Goal: Transaction & Acquisition: Download file/media

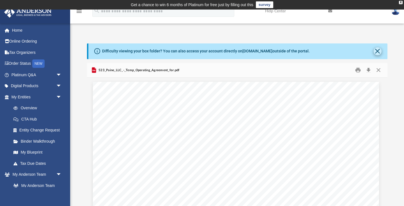
click at [375, 50] on button "Close" at bounding box center [378, 51] width 8 height 8
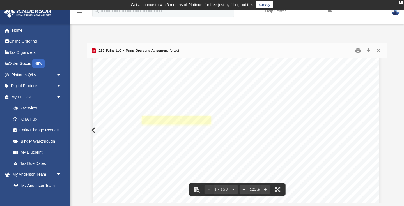
scroll to position [213, 1]
click at [92, 130] on button "Preview" at bounding box center [93, 131] width 12 height 16
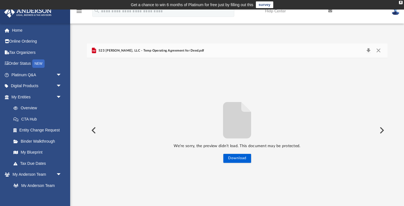
click at [91, 129] on button "Preview" at bounding box center [93, 131] width 12 height 16
click at [93, 132] on button "Preview" at bounding box center [93, 131] width 12 height 16
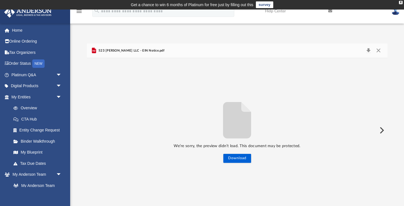
scroll to position [0, 0]
click at [381, 51] on button "Close" at bounding box center [379, 51] width 10 height 8
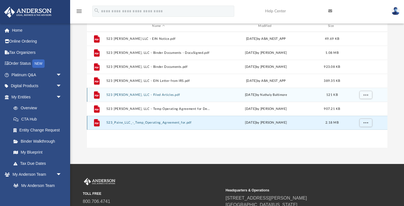
scroll to position [61, 0]
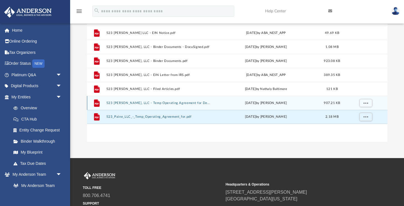
click at [170, 102] on button "523 [PERSON_NAME], LLC - Temp Operating Agreement for Deed.pdf" at bounding box center [158, 103] width 105 height 4
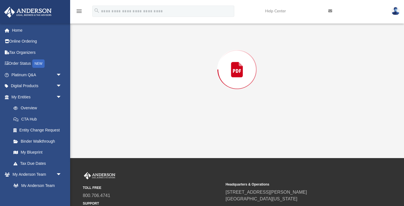
scroll to position [43, 0]
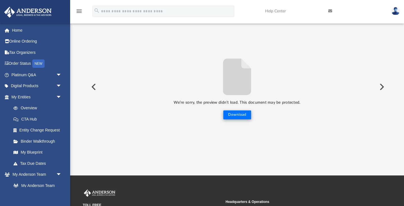
click at [238, 113] on button "Download" at bounding box center [237, 115] width 28 height 9
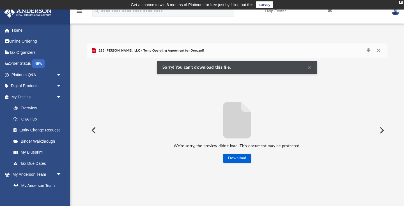
scroll to position [0, 0]
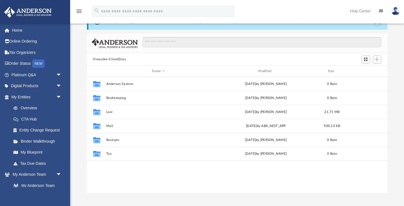
scroll to position [30, 0]
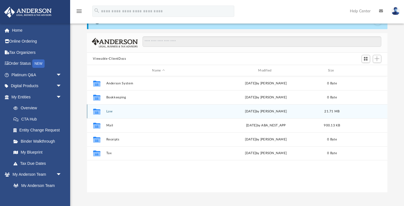
click at [109, 111] on button "Law" at bounding box center [158, 112] width 105 height 4
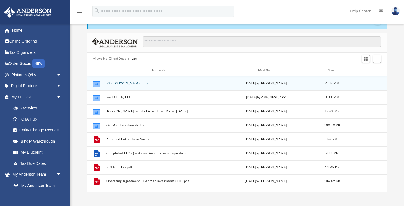
click at [115, 82] on button "523 [PERSON_NAME], LLC" at bounding box center [158, 84] width 105 height 4
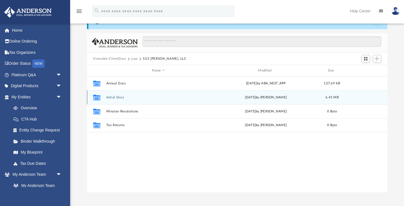
click at [114, 98] on button "Initial Docs" at bounding box center [158, 98] width 105 height 4
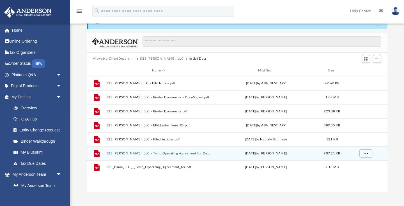
click at [136, 153] on button "523 [PERSON_NAME], LLC - Temp Operating Agreement for Deed.pdf" at bounding box center [158, 154] width 105 height 4
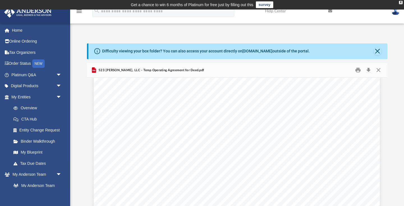
scroll to position [0, 0]
